Goal: Information Seeking & Learning: Find specific fact

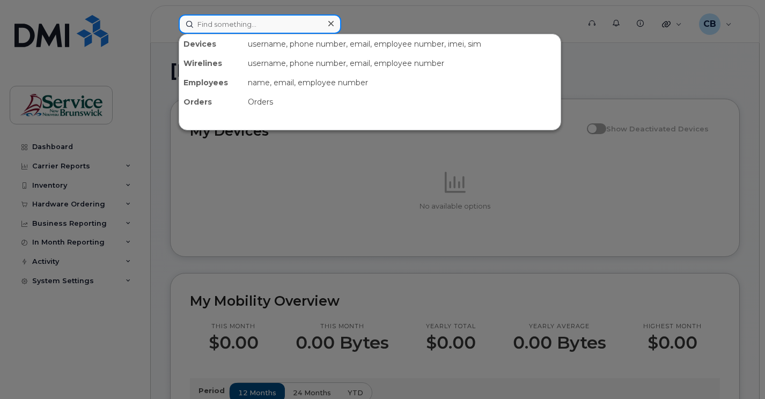
click at [205, 25] on input at bounding box center [260, 23] width 162 height 19
paste input "5066074843"
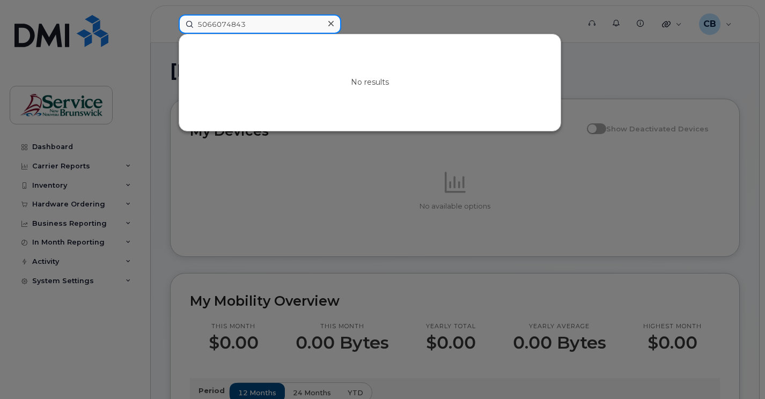
type input "5066074843"
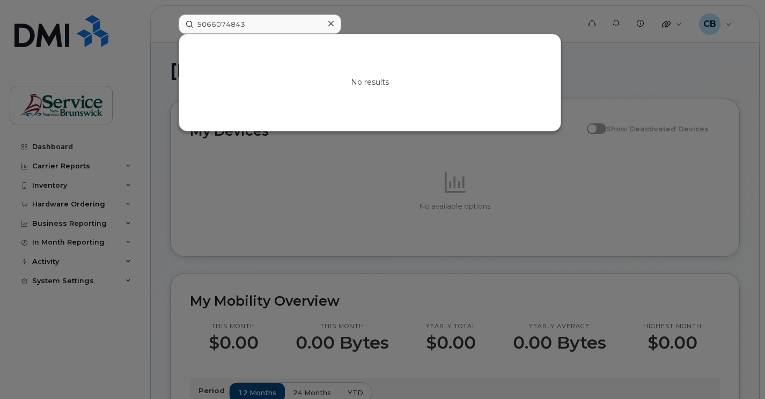
click at [331, 25] on icon at bounding box center [330, 23] width 5 height 5
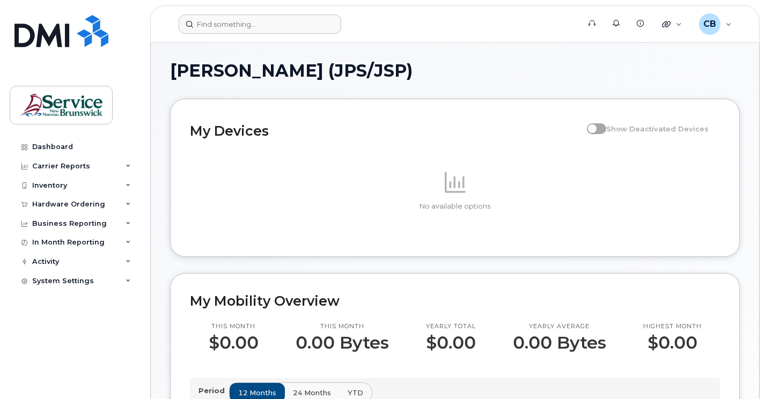
click at [369, 23] on form at bounding box center [376, 23] width 394 height 19
